Goal: Go to known website: Access a specific website the user already knows

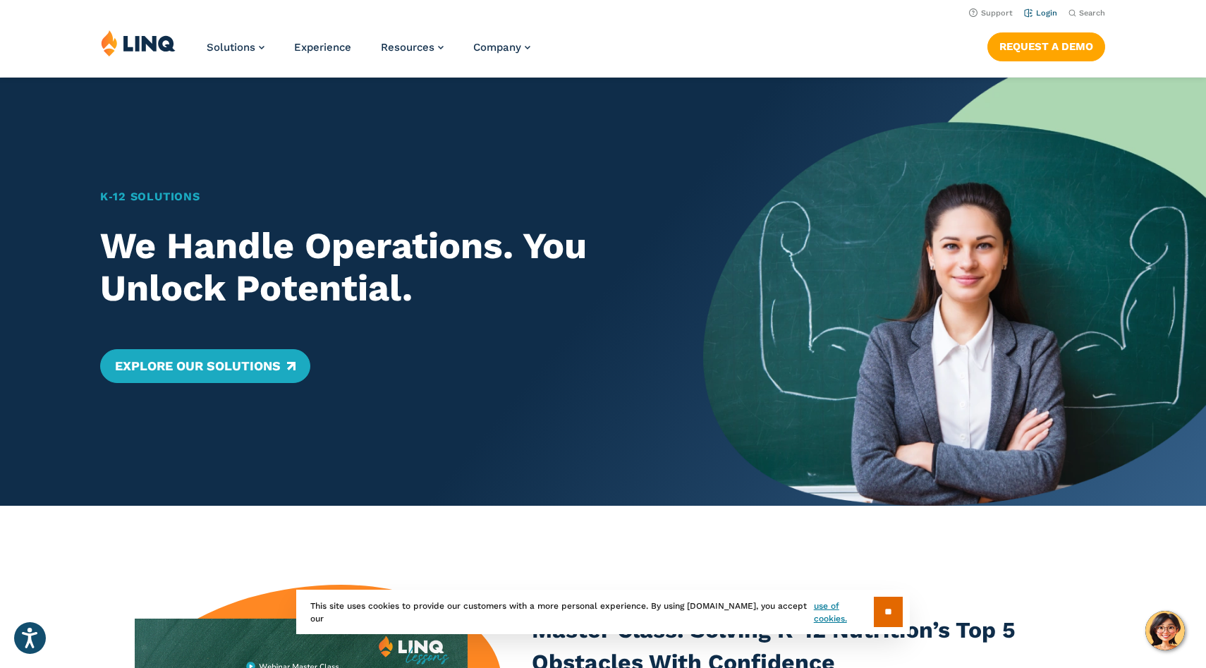
click at [1042, 14] on link "Login" at bounding box center [1040, 12] width 33 height 9
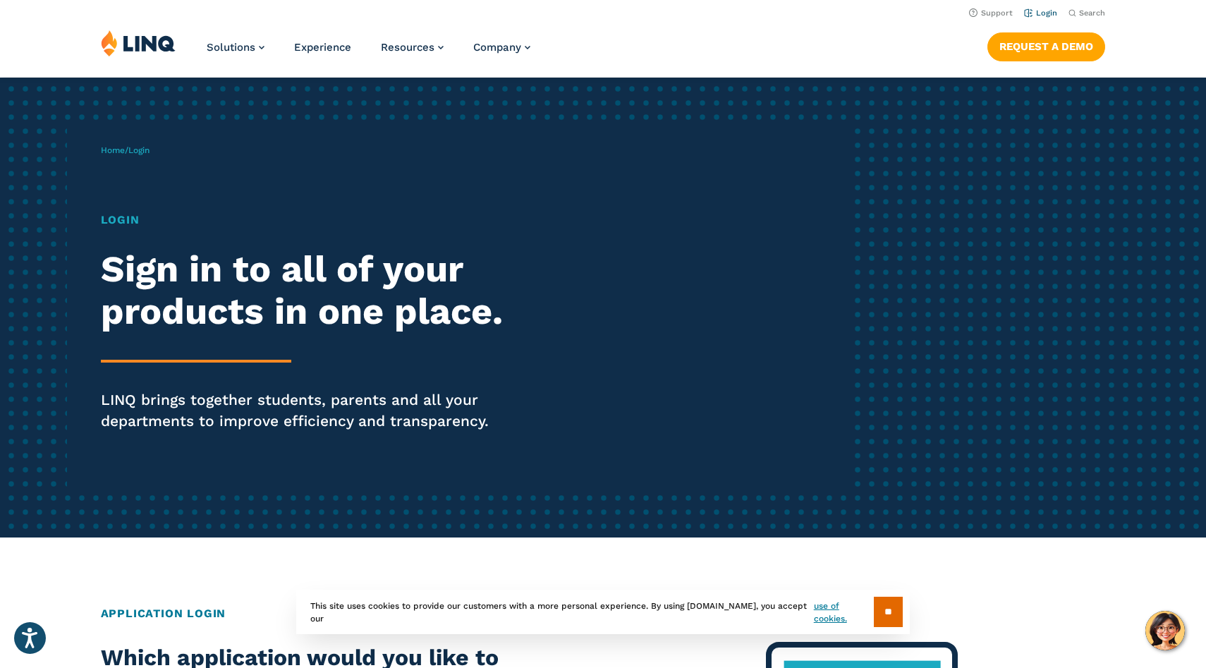
click at [1041, 11] on link "Login" at bounding box center [1040, 12] width 33 height 9
click at [128, 221] on h1 "Login" at bounding box center [333, 220] width 465 height 17
click at [122, 202] on div "Home / Login Login Sign in to all of your products in one place. LINQ brings to…" at bounding box center [478, 307] width 754 height 361
click at [133, 220] on h1 "Login" at bounding box center [333, 220] width 465 height 17
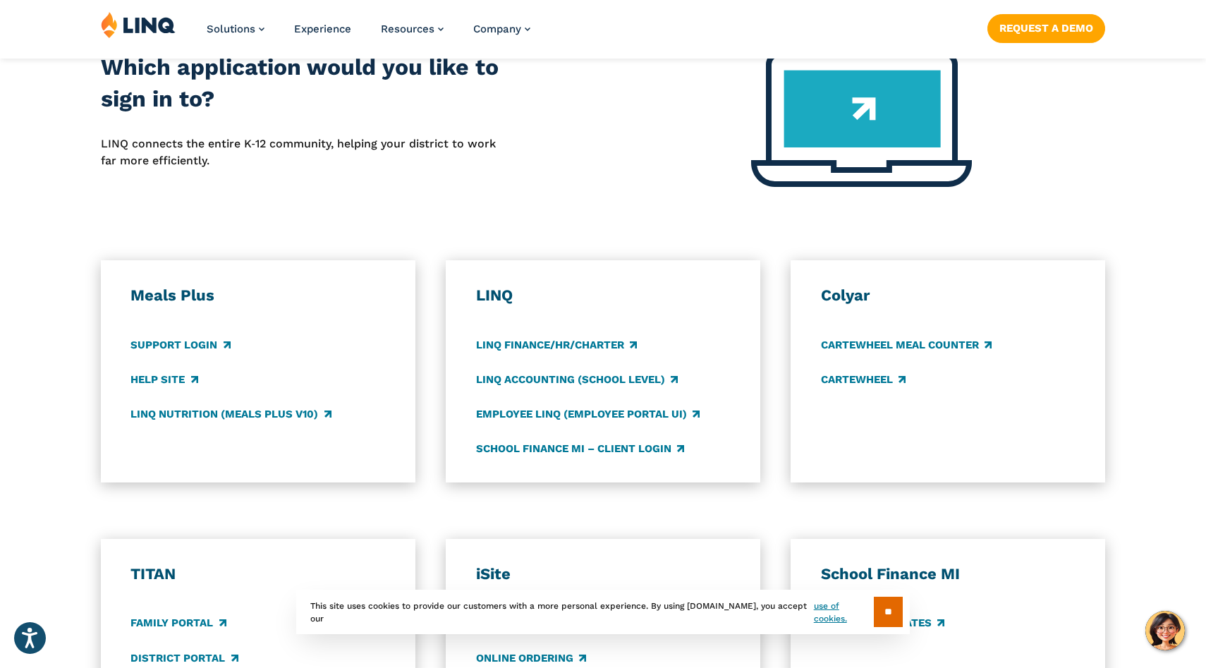
scroll to position [595, 0]
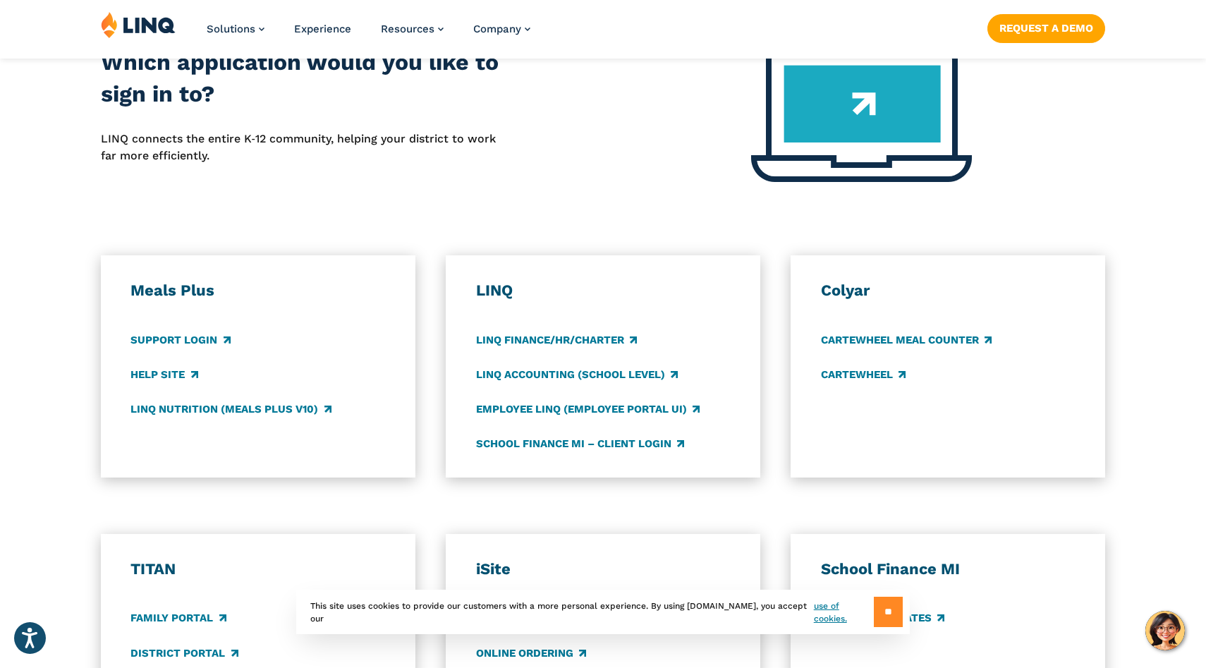
click at [889, 621] on input "**" at bounding box center [888, 612] width 29 height 30
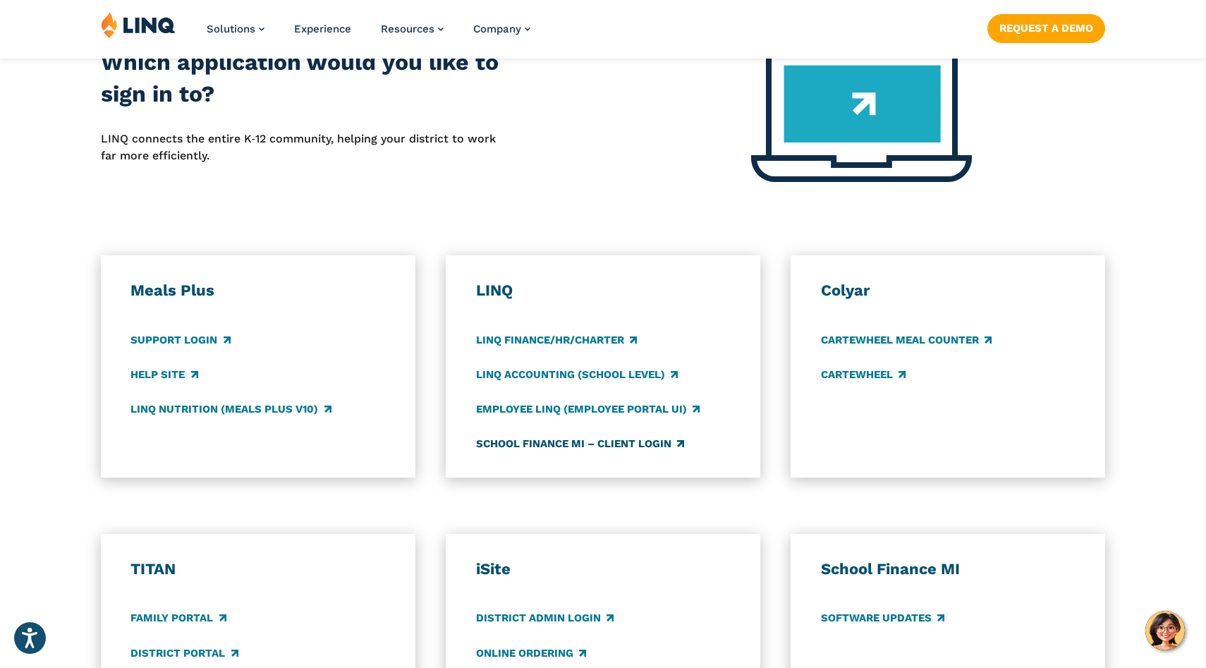
click at [539, 441] on link "School Finance MI – Client Login" at bounding box center [580, 444] width 208 height 16
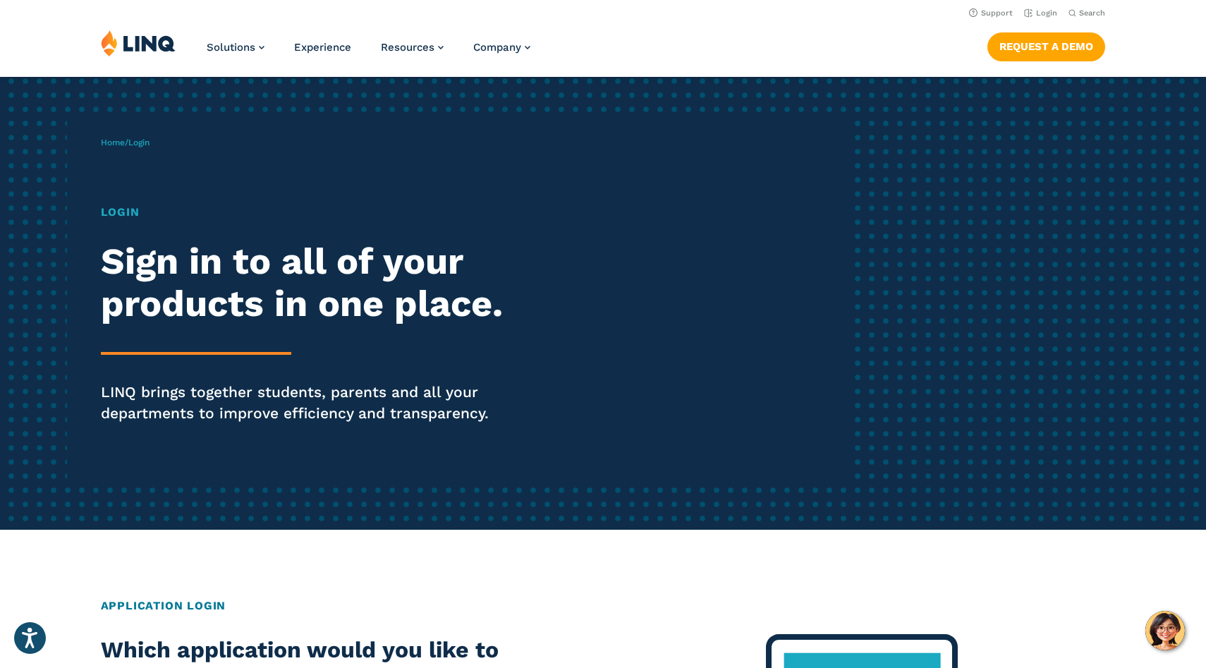
scroll to position [0, 0]
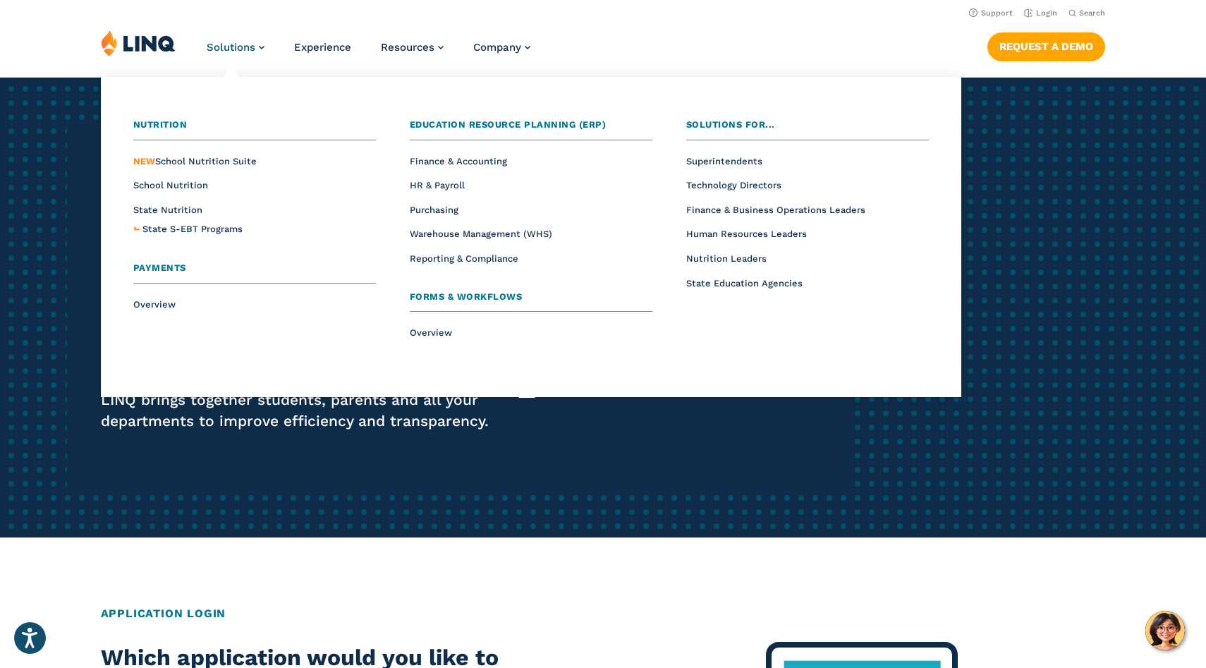
click at [168, 268] on span "Payments" at bounding box center [159, 267] width 53 height 11
